Goal: Information Seeking & Learning: Learn about a topic

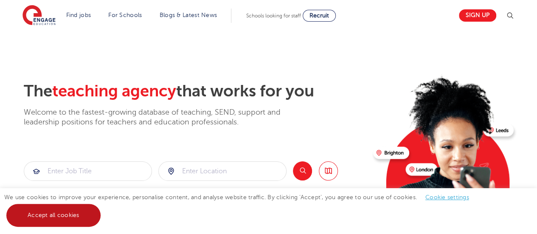
click at [49, 219] on link "Accept all cookies" at bounding box center [53, 215] width 94 height 23
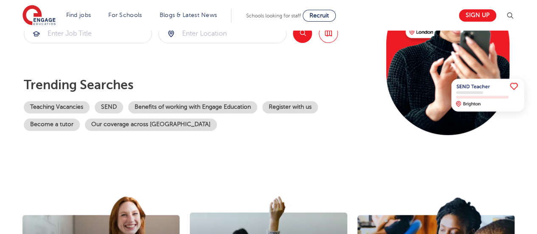
scroll to position [172, 0]
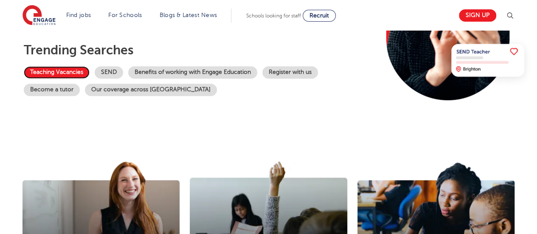
click at [48, 70] on link "Teaching Vacancies" at bounding box center [57, 72] width 66 height 12
click at [69, 73] on link "Teaching Vacancies" at bounding box center [57, 72] width 66 height 12
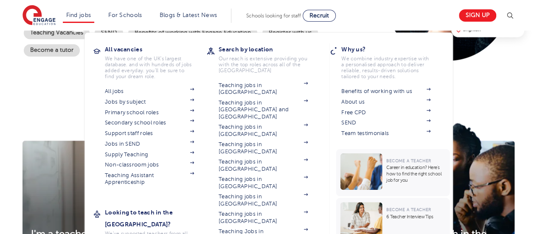
scroll to position [224, 0]
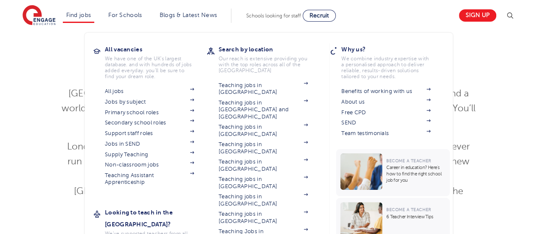
scroll to position [158, 0]
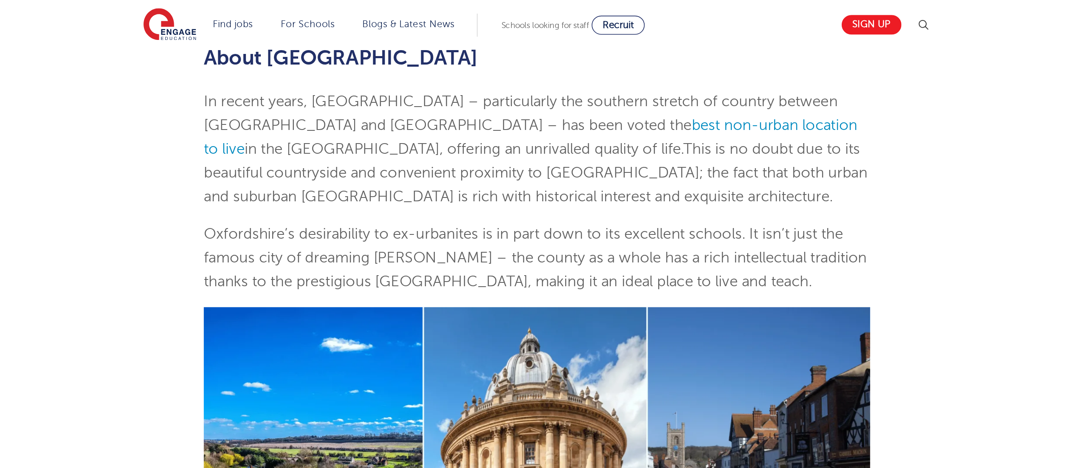
scroll to position [102, 0]
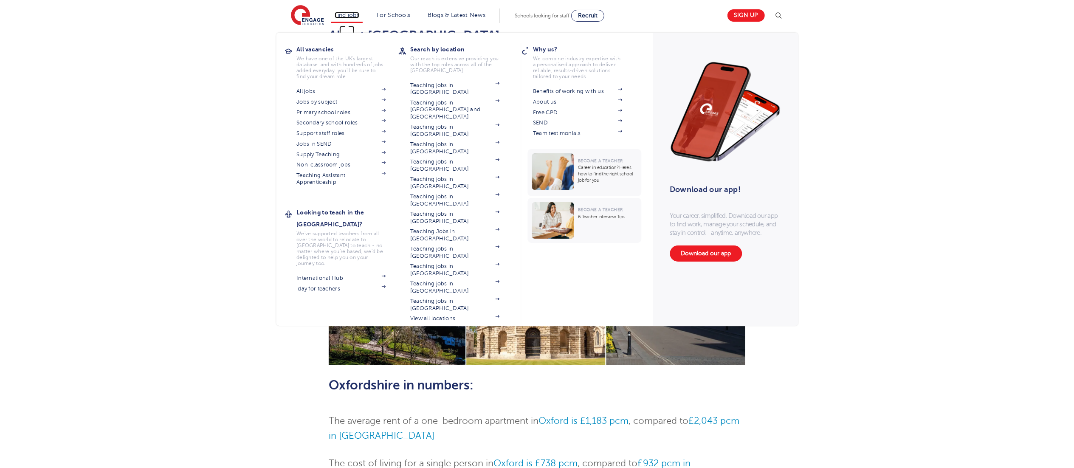
drag, startPoint x: 516, startPoint y: 0, endPoint x: 352, endPoint y: 16, distance: 165.5
click at [352, 16] on link "Find jobs" at bounding box center [347, 15] width 25 height 6
click at [445, 234] on link "Teaching jobs in [GEOGRAPHIC_DATA]" at bounding box center [454, 305] width 89 height 14
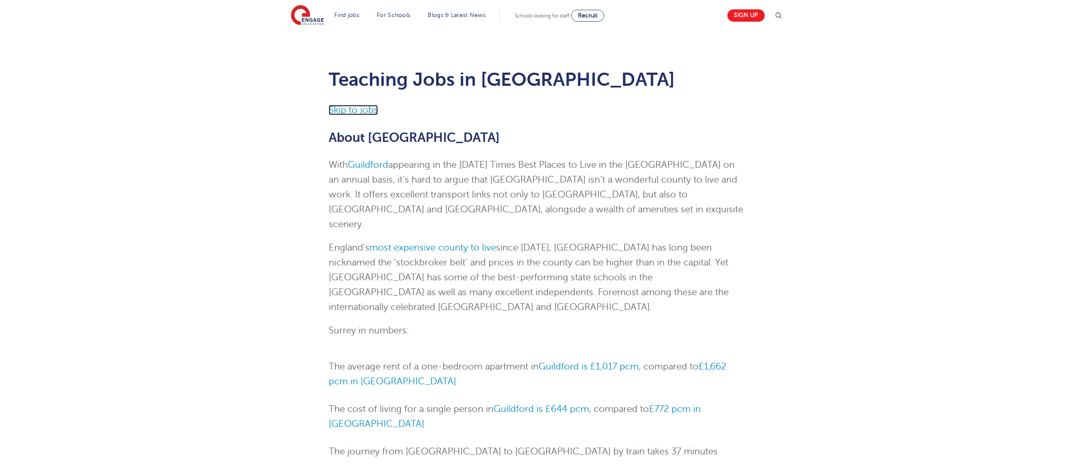
click at [352, 112] on link "Skip to jobs" at bounding box center [353, 110] width 49 height 10
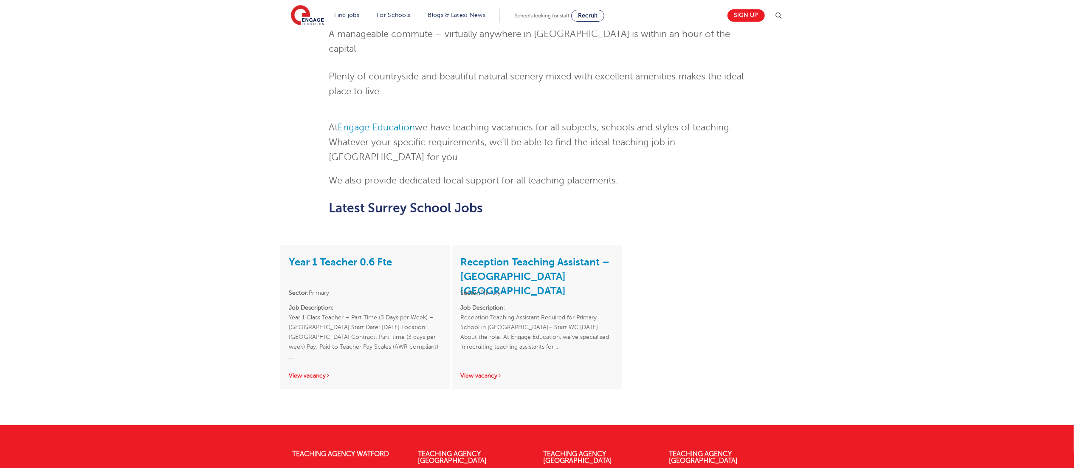
scroll to position [921, 0]
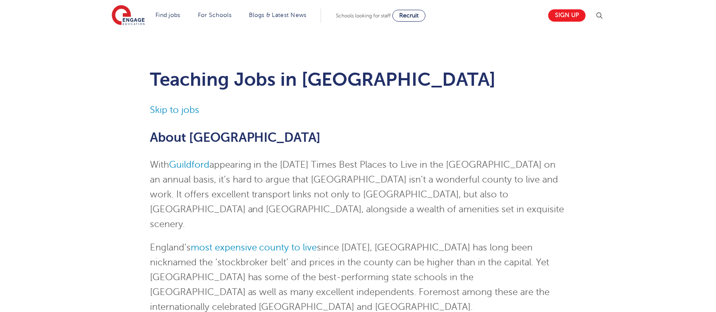
drag, startPoint x: 1084, startPoint y: 375, endPoint x: 499, endPoint y: 143, distance: 628.9
click at [499, 143] on h2 "About Surrey" at bounding box center [358, 137] width 417 height 14
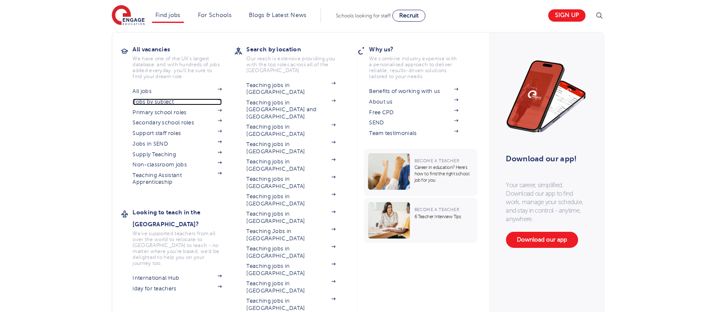
click at [159, 102] on link "Jobs by subject" at bounding box center [177, 102] width 89 height 7
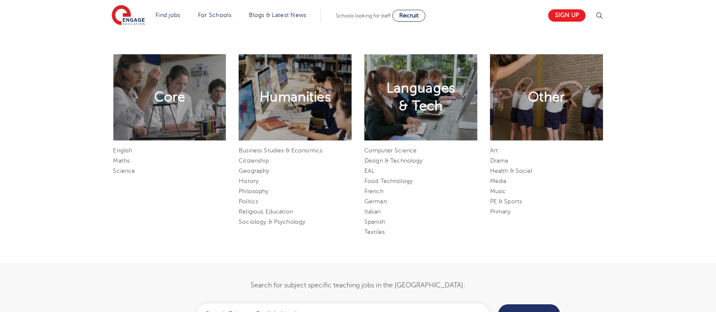
scroll to position [446, 0]
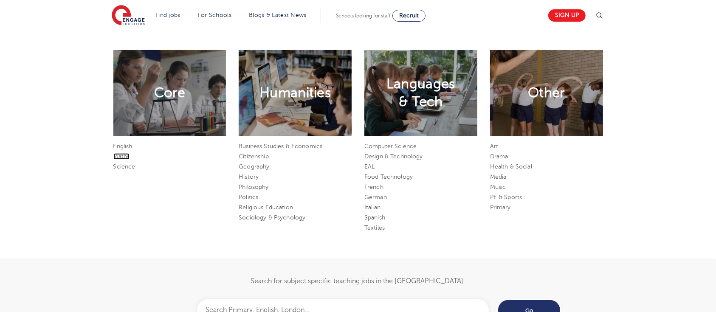
click at [120, 157] on link "Maths" at bounding box center [121, 156] width 17 height 6
click at [125, 154] on link "Maths" at bounding box center [121, 156] width 17 height 6
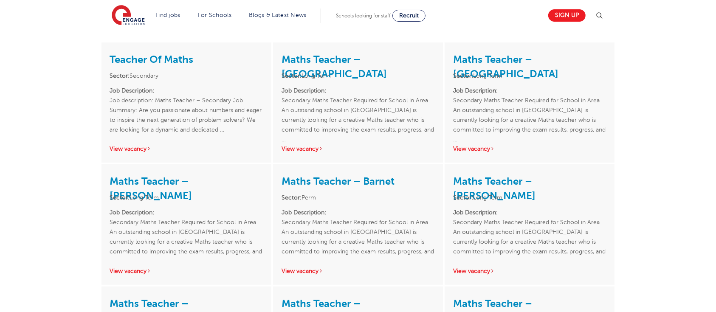
scroll to position [168, 0]
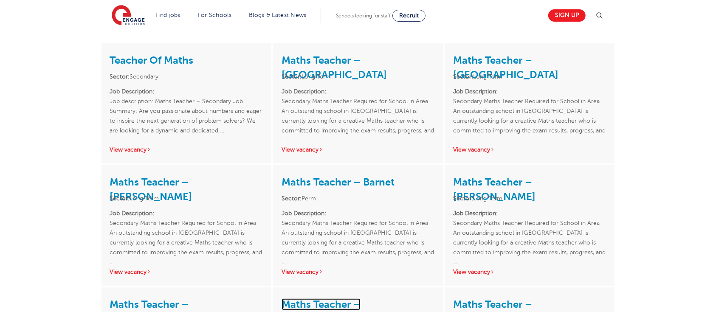
click at [387, 304] on link "Maths Teacher – [GEOGRAPHIC_DATA]" at bounding box center [334, 312] width 105 height 26
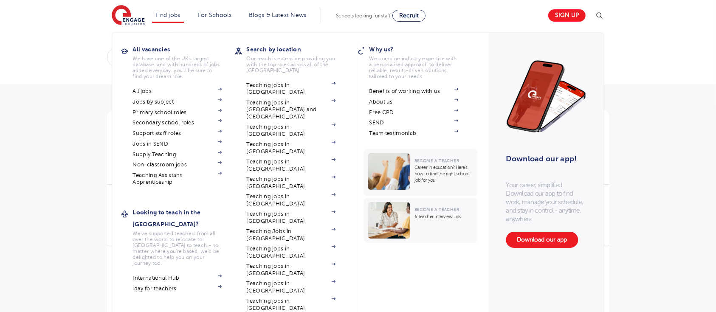
click at [280, 312] on link "View all locations" at bounding box center [291, 318] width 89 height 7
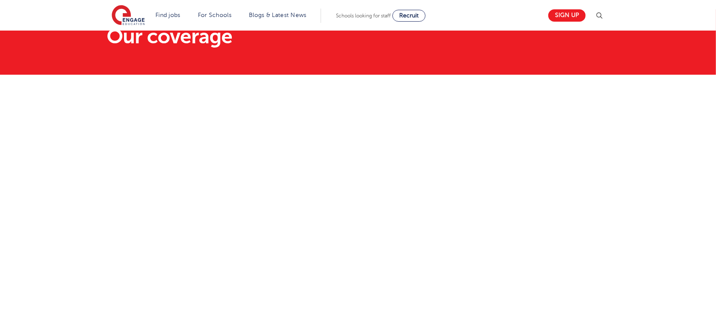
scroll to position [82, 0]
